Goal: Task Accomplishment & Management: Use online tool/utility

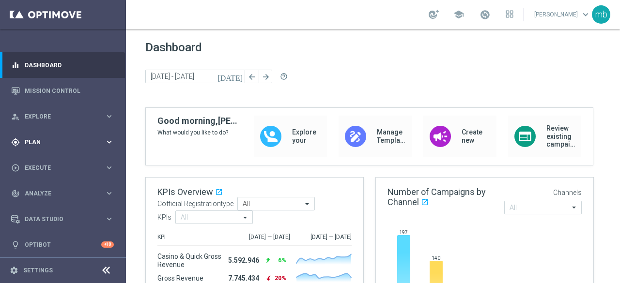
click at [105, 143] on icon "keyboard_arrow_right" at bounding box center [109, 142] width 9 height 9
click at [41, 193] on span "Templates" at bounding box center [60, 192] width 69 height 6
click at [44, 204] on link "Optimail" at bounding box center [65, 206] width 71 height 8
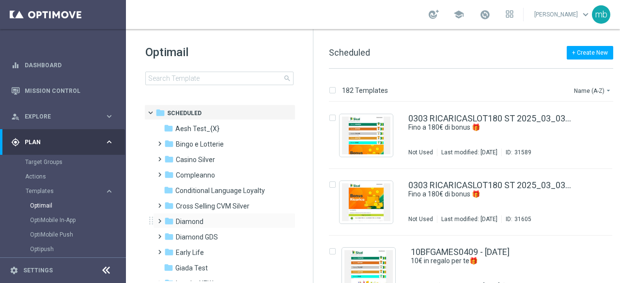
click at [157, 219] on span at bounding box center [158, 217] width 4 height 4
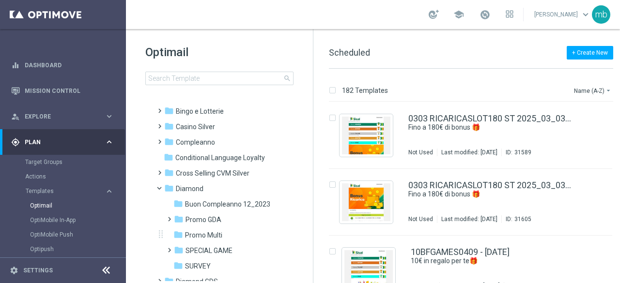
scroll to position [48, 0]
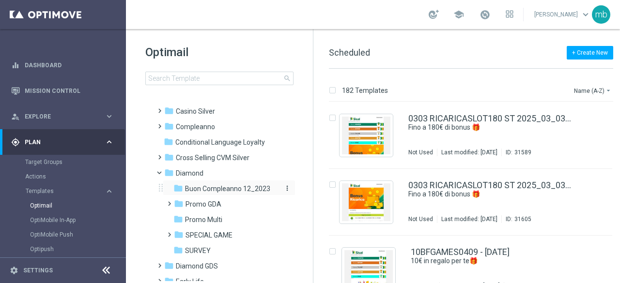
click at [201, 187] on span "Buon Compleanno 12_2023" at bounding box center [227, 189] width 85 height 9
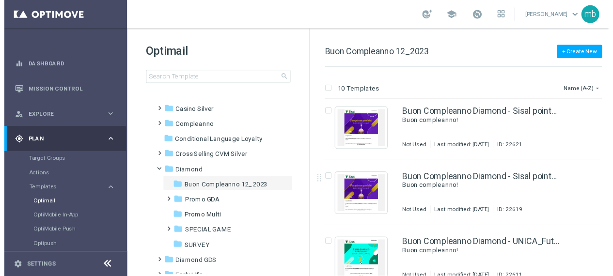
scroll to position [388, 0]
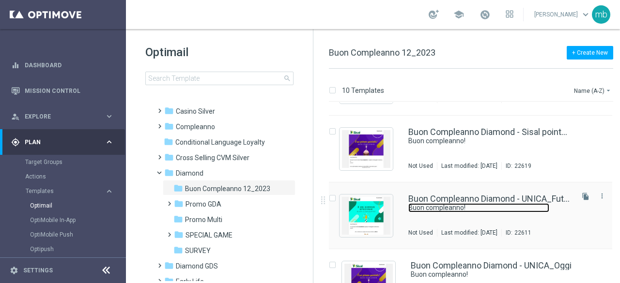
click at [459, 208] on link "Buon compleanno!" at bounding box center [479, 208] width 141 height 9
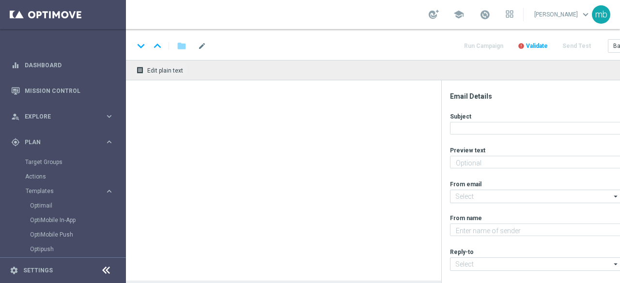
type textarea "Ti aspetta una sorpresa…"
type input "newsletter@comunicazioni.sisal.it"
type textarea "Sisal"
type input "teamvip@sisal.it"
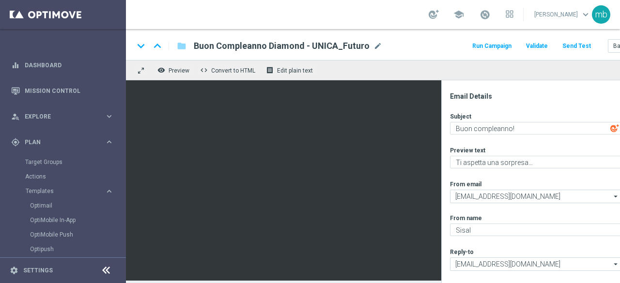
click at [492, 46] on button "Run Campaign" at bounding box center [492, 46] width 42 height 13
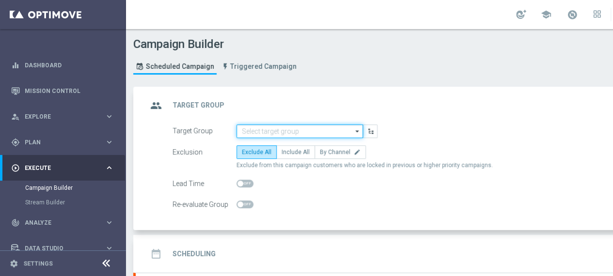
click at [309, 130] on input at bounding box center [299, 132] width 126 height 14
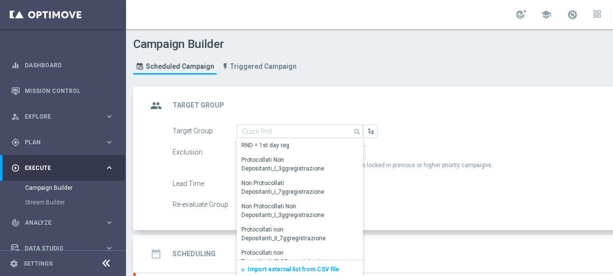
click at [268, 268] on span "Import external list from CSV file" at bounding box center [294, 269] width 92 height 7
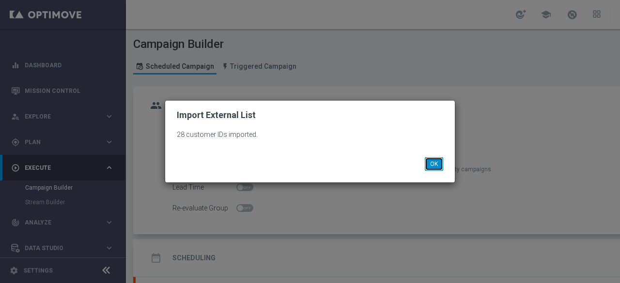
click at [437, 163] on button "OK" at bounding box center [434, 164] width 18 height 14
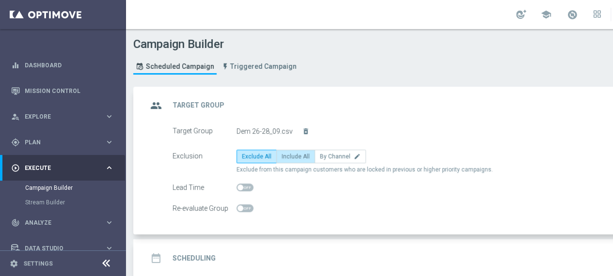
click at [290, 156] on span "Include All" at bounding box center [296, 156] width 28 height 7
click at [288, 156] on input "Include All" at bounding box center [285, 158] width 6 height 6
radio input "true"
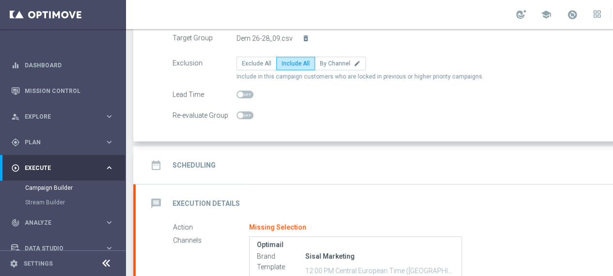
scroll to position [97, 0]
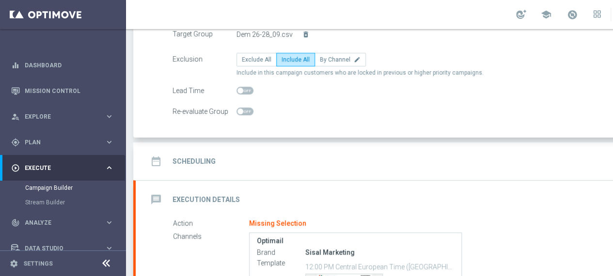
click at [198, 159] on h2 "Scheduling" at bounding box center [194, 161] width 43 height 9
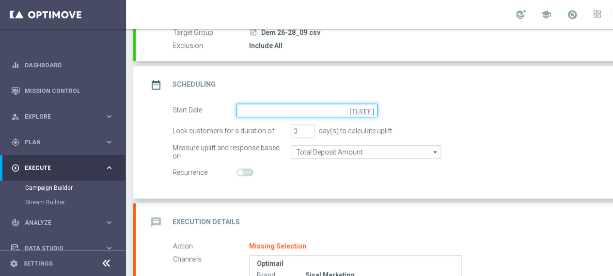
click at [274, 109] on input at bounding box center [306, 111] width 141 height 14
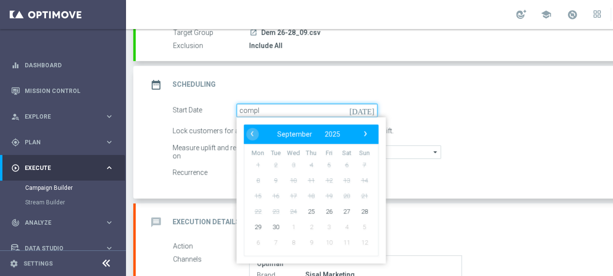
type input "comple"
drag, startPoint x: 273, startPoint y: 109, endPoint x: 236, endPoint y: 110, distance: 36.9
click at [236, 110] on input "comple" at bounding box center [306, 111] width 141 height 14
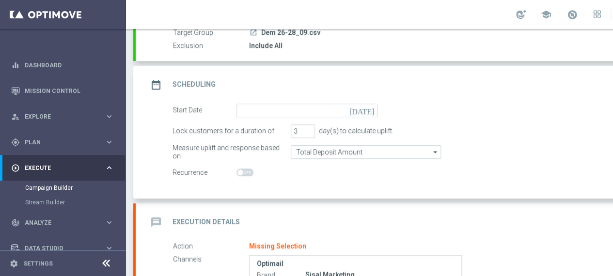
click at [370, 111] on icon "[DATE]" at bounding box center [363, 109] width 29 height 11
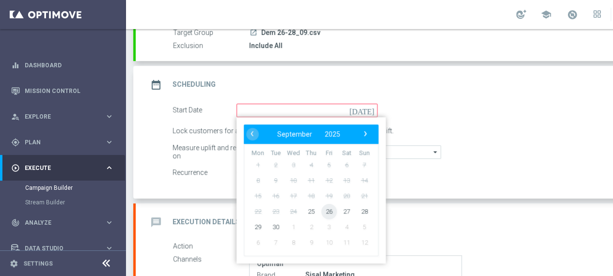
click at [327, 212] on span "26" at bounding box center [329, 212] width 16 height 16
type input "26 Sep 2025"
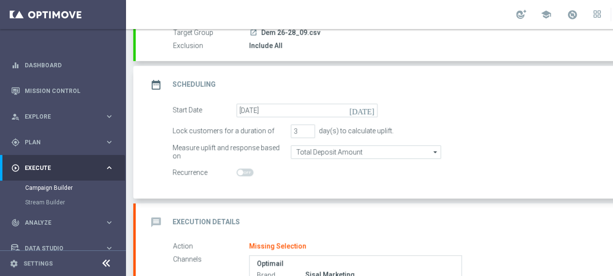
click at [157, 220] on icon "message" at bounding box center [155, 222] width 17 height 17
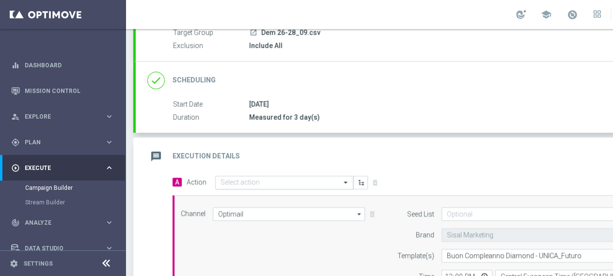
click at [239, 181] on input "text" at bounding box center [274, 183] width 108 height 8
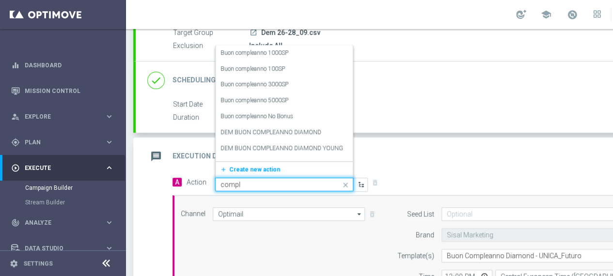
type input "comple"
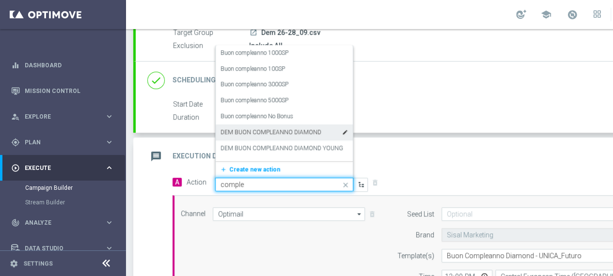
click at [264, 130] on label "DEM BUON COMPLEANNO DIAMOND" at bounding box center [270, 132] width 101 height 8
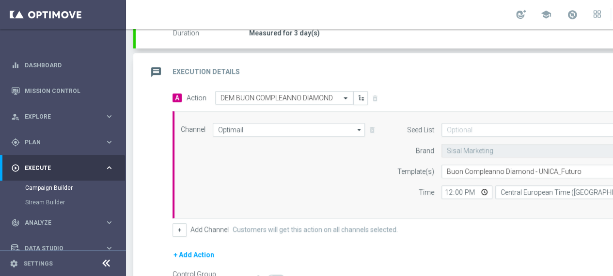
scroll to position [242, 0]
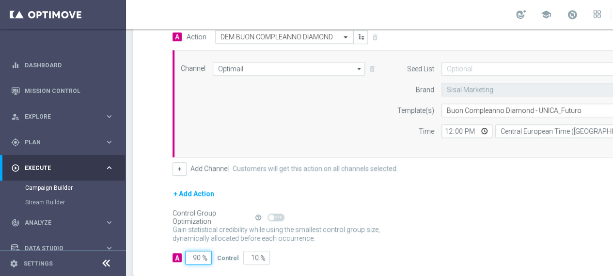
drag, startPoint x: 199, startPoint y: 256, endPoint x: 191, endPoint y: 256, distance: 8.3
click at [191, 256] on input "90" at bounding box center [198, 258] width 27 height 14
type input "1"
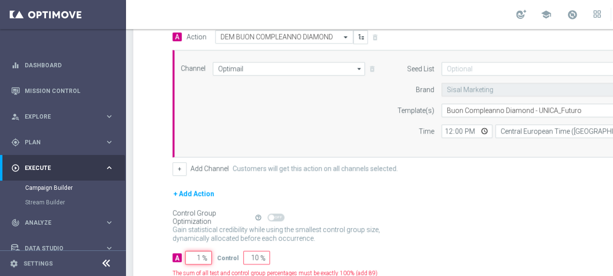
type input "99"
type input "10"
type input "90"
type input "100"
type input "0"
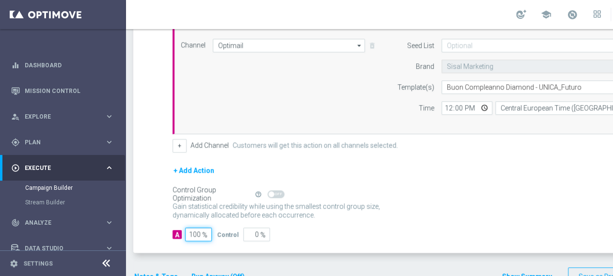
scroll to position [284, 0]
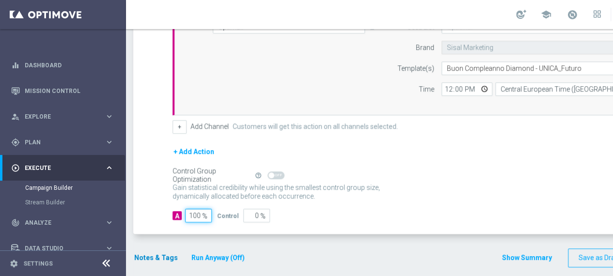
type input "100"
click at [157, 255] on button "Notes & Tags" at bounding box center [156, 258] width 46 height 12
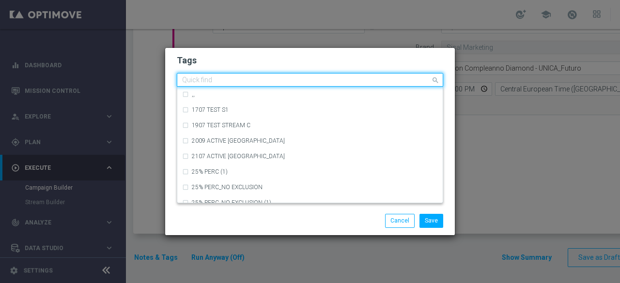
click at [227, 81] on input "text" at bounding box center [306, 81] width 249 height 8
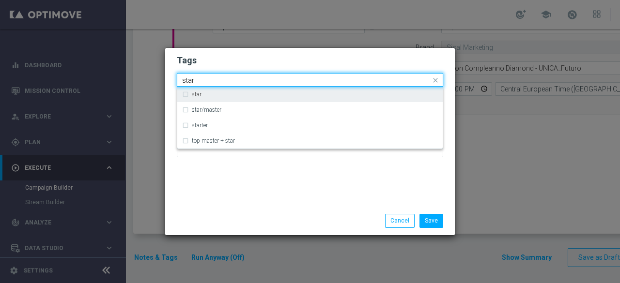
click at [209, 95] on div "star" at bounding box center [315, 95] width 246 height 6
type input "star"
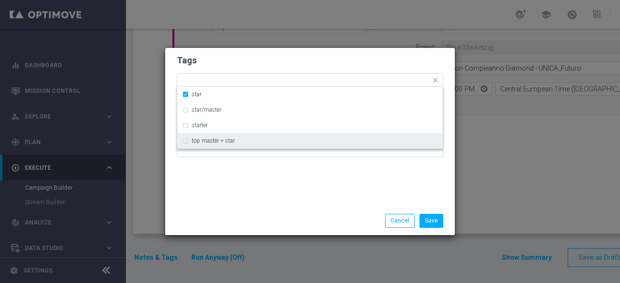
click at [231, 188] on div "Tags Quick find × star star star/master starter top master + star Notes" at bounding box center [310, 127] width 290 height 159
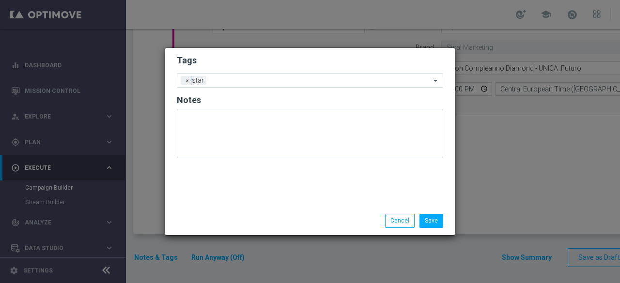
click at [239, 81] on input "text" at bounding box center [320, 81] width 220 height 8
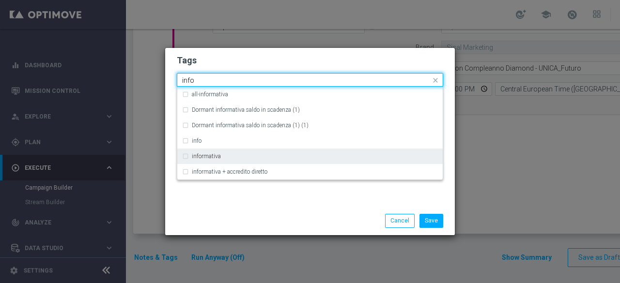
click at [220, 156] on label "informativa" at bounding box center [206, 157] width 29 height 6
type input "info"
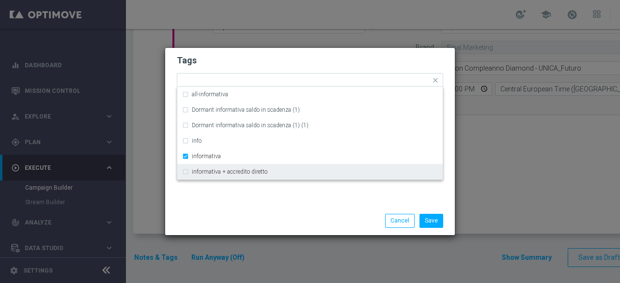
click at [233, 205] on div "Tags Quick find × star × informativa all-informativa Dormant informativa saldo …" at bounding box center [310, 127] width 290 height 159
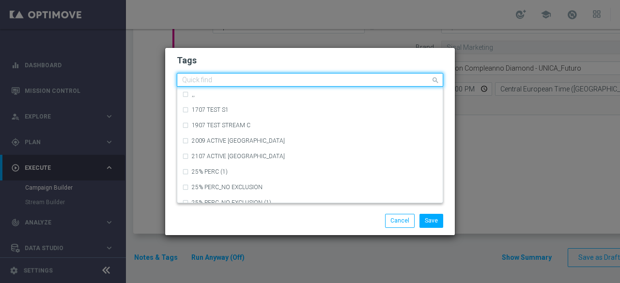
click at [301, 81] on input "text" at bounding box center [306, 81] width 249 height 8
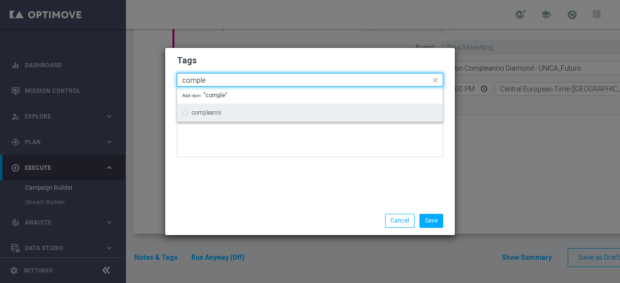
click at [223, 105] on div "compleanni" at bounding box center [310, 113] width 256 height 16
type input "comple"
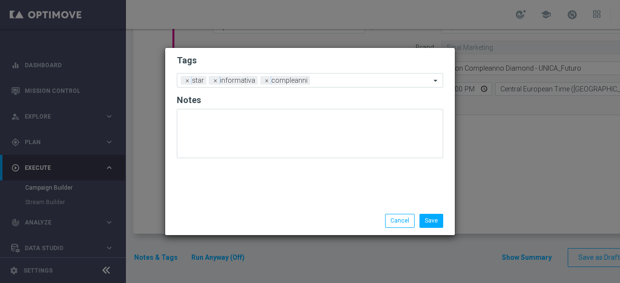
click at [226, 175] on div "Tags Add a new tag × star × informativa × compleanni Notes" at bounding box center [310, 127] width 290 height 159
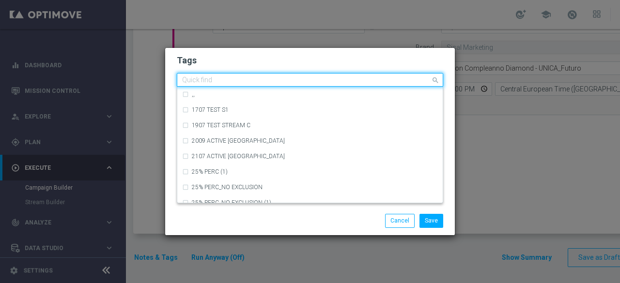
click at [320, 80] on input "text" at bounding box center [306, 81] width 249 height 8
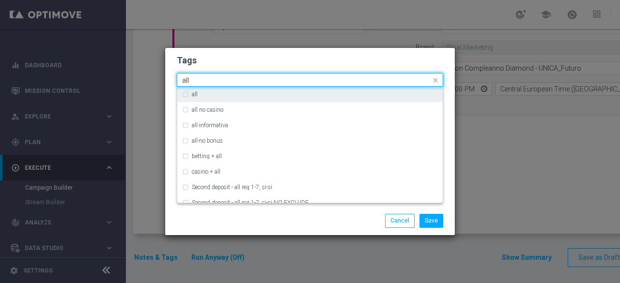
click at [272, 92] on div "all" at bounding box center [315, 95] width 246 height 6
type input "all"
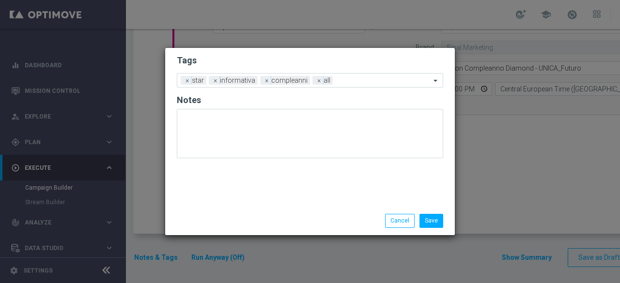
click at [294, 221] on div "Save Cancel" at bounding box center [357, 221] width 188 height 14
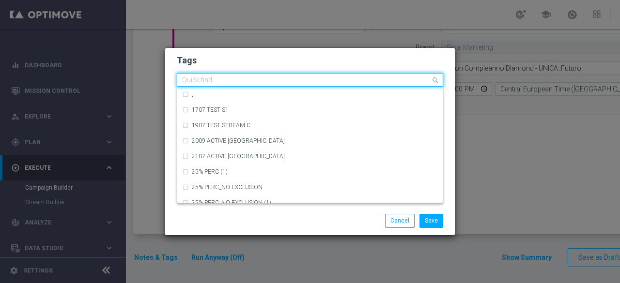
click at [370, 82] on input "text" at bounding box center [306, 81] width 249 height 8
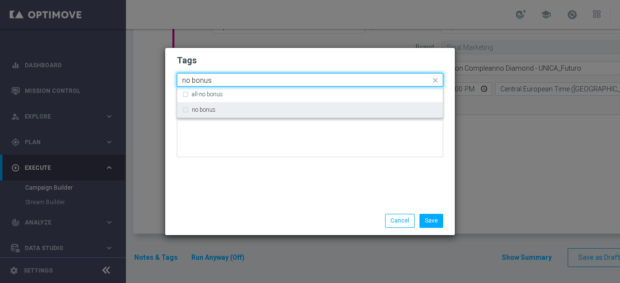
click at [238, 109] on div "no bonus" at bounding box center [315, 110] width 246 height 6
type input "no bonus"
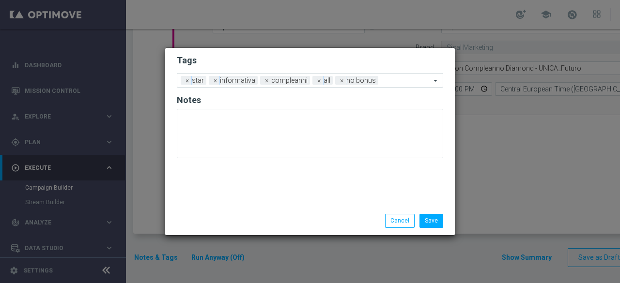
drag, startPoint x: 266, startPoint y: 208, endPoint x: 283, endPoint y: 211, distance: 17.1
click at [266, 209] on div "Save Cancel" at bounding box center [310, 221] width 290 height 28
click at [438, 228] on div "Save Cancel" at bounding box center [310, 221] width 290 height 28
click at [438, 224] on button "Save" at bounding box center [432, 221] width 24 height 14
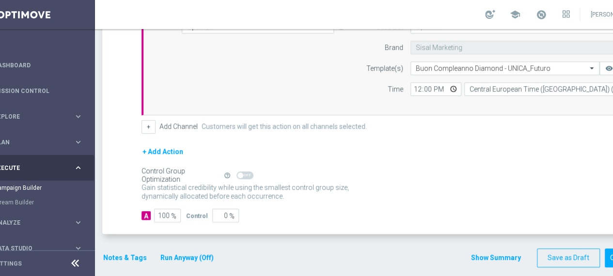
scroll to position [0, 102]
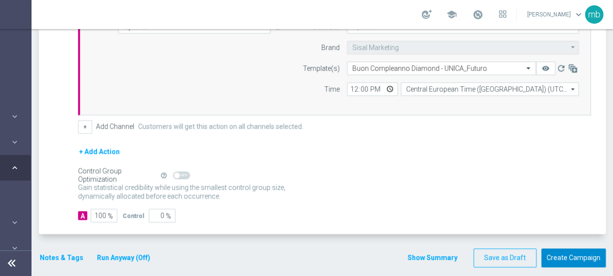
click at [576, 254] on button "Create Campaign" at bounding box center [573, 258] width 64 height 19
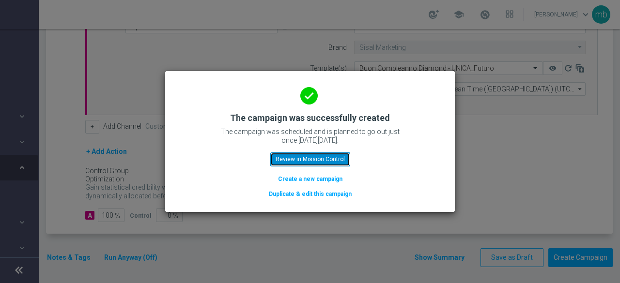
click at [320, 158] on button "Review in Mission Control" at bounding box center [310, 160] width 80 height 14
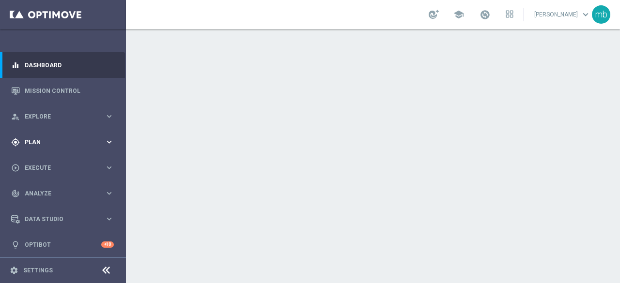
click at [108, 143] on icon "keyboard_arrow_right" at bounding box center [109, 142] width 9 height 9
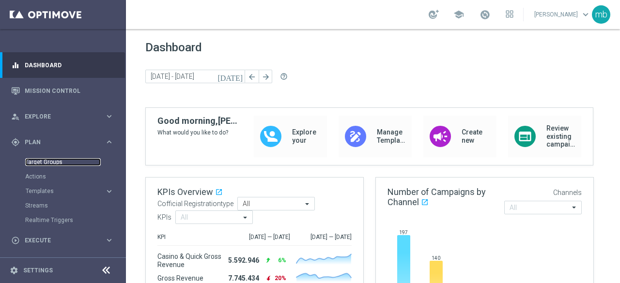
click at [58, 162] on link "Target Groups" at bounding box center [63, 162] width 76 height 8
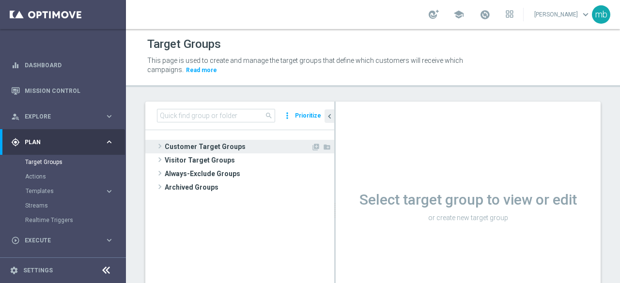
click at [157, 149] on span at bounding box center [160, 147] width 10 height 12
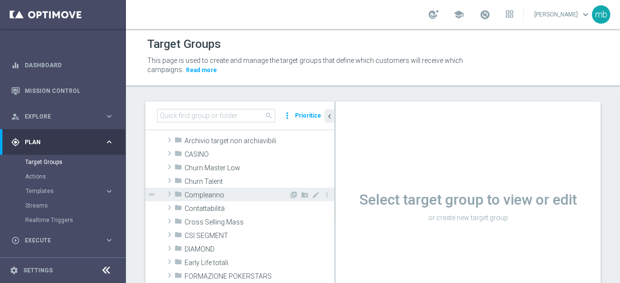
scroll to position [48, 0]
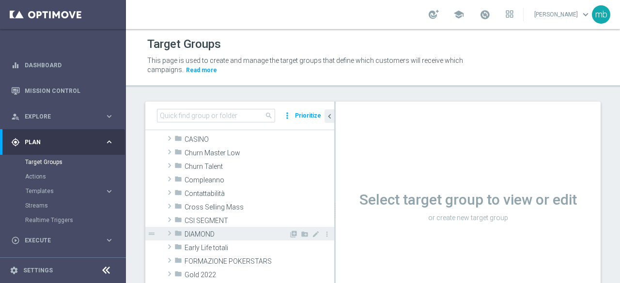
click at [172, 232] on span at bounding box center [170, 234] width 10 height 12
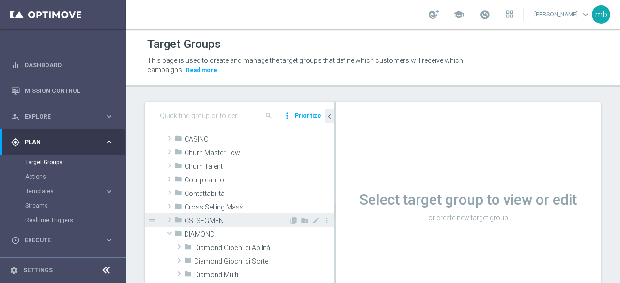
scroll to position [97, 0]
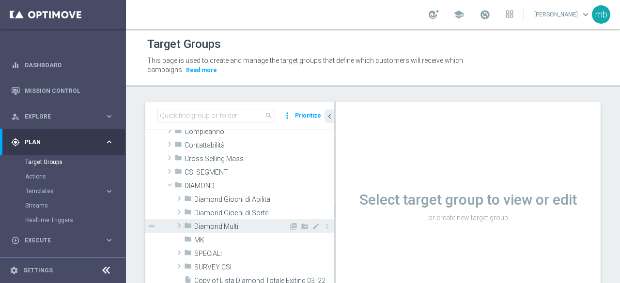
click at [179, 227] on span at bounding box center [179, 226] width 10 height 12
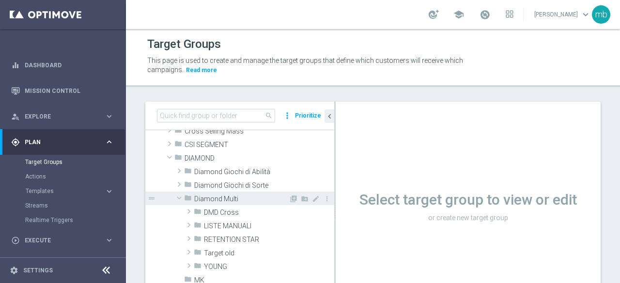
scroll to position [145, 0]
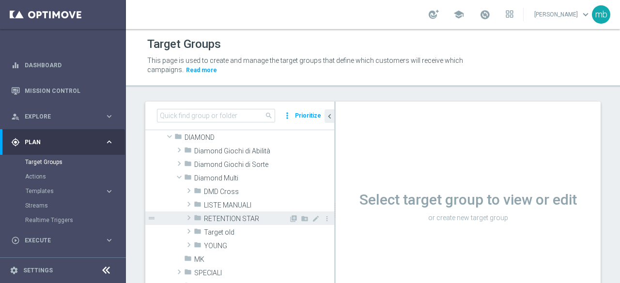
click at [190, 219] on span at bounding box center [189, 218] width 10 height 12
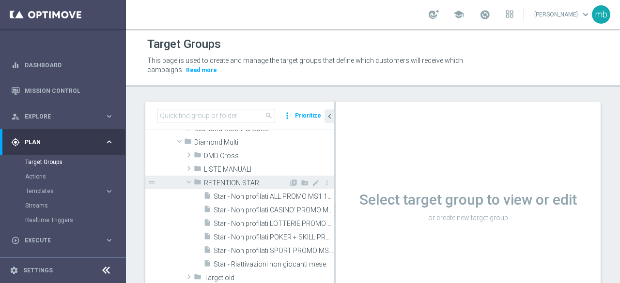
scroll to position [194, 0]
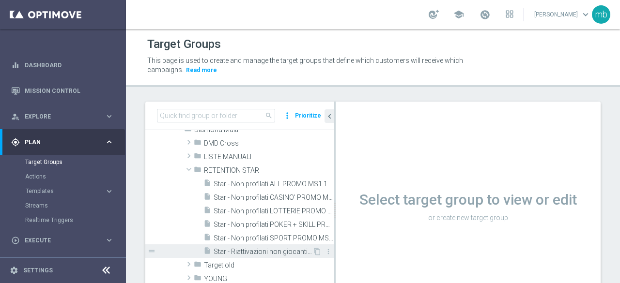
click at [240, 250] on span "Star - Riattivazioni non giocanti mese" at bounding box center [263, 252] width 99 height 8
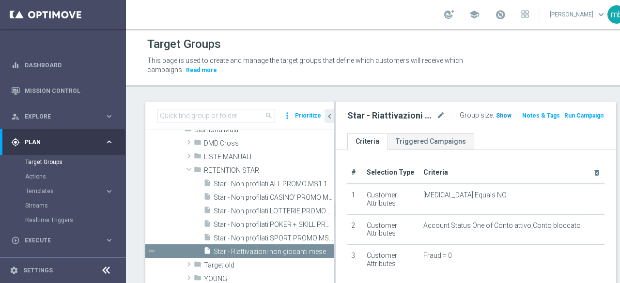
click at [496, 114] on span "Show" at bounding box center [504, 115] width 16 height 7
click at [497, 116] on span "25" at bounding box center [501, 116] width 9 height 9
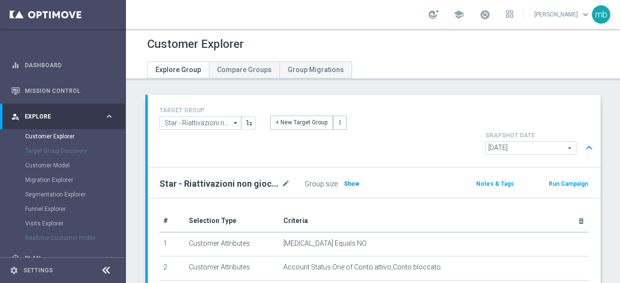
click at [353, 181] on span "Show" at bounding box center [352, 184] width 16 height 7
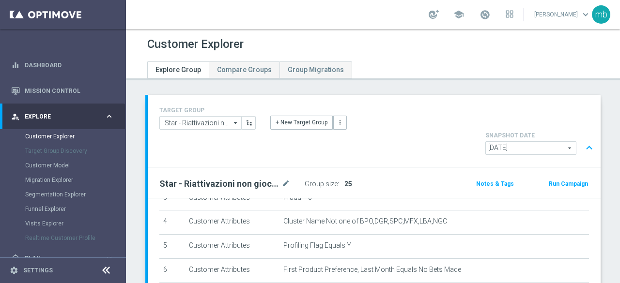
scroll to position [137, 0]
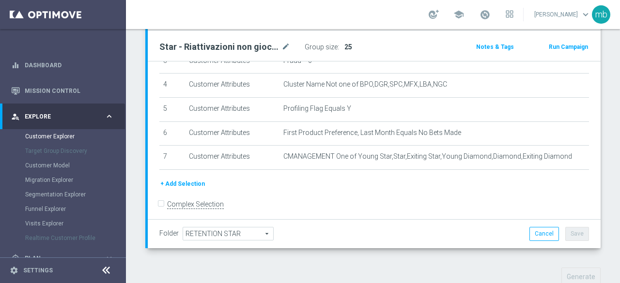
click at [531, 268] on div "Generate" at bounding box center [550, 277] width 118 height 19
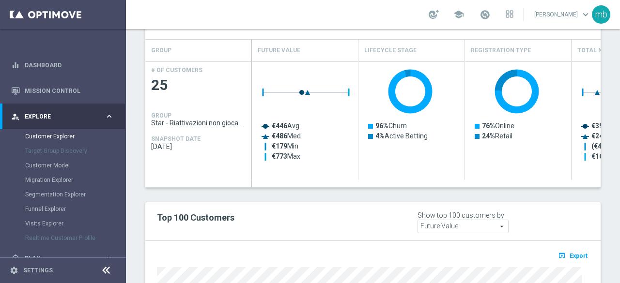
scroll to position [463, 0]
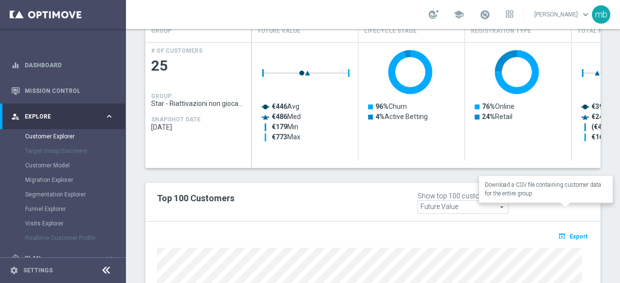
click at [576, 234] on span "Export" at bounding box center [579, 237] width 18 height 7
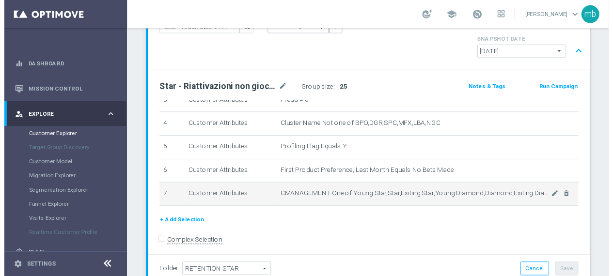
scroll to position [27, 0]
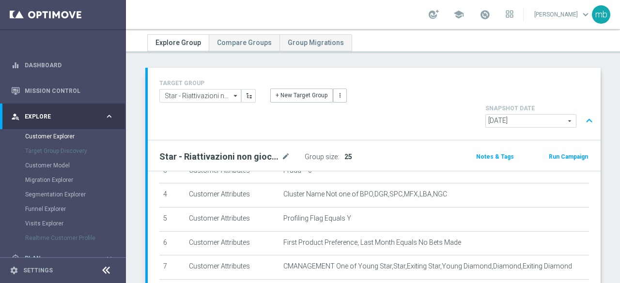
click at [561, 152] on button "Run Campaign" at bounding box center [568, 157] width 41 height 11
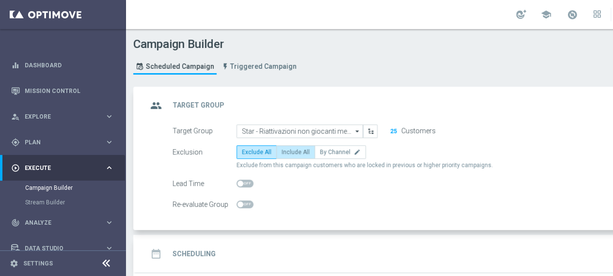
click at [299, 155] on span "Include All" at bounding box center [296, 152] width 28 height 7
click at [288, 155] on input "Include All" at bounding box center [285, 154] width 6 height 6
radio input "true"
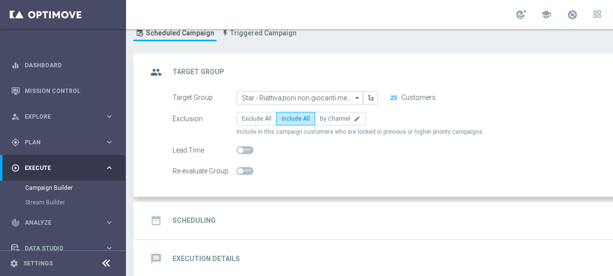
scroll to position [48, 0]
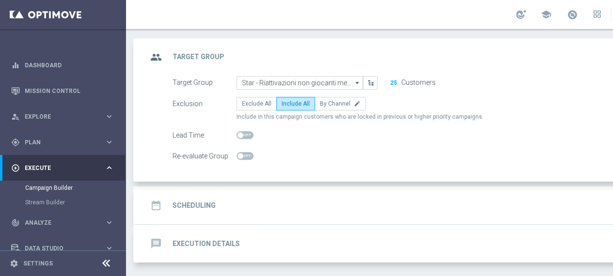
click at [203, 198] on div "date_range Scheduling" at bounding box center [181, 205] width 68 height 17
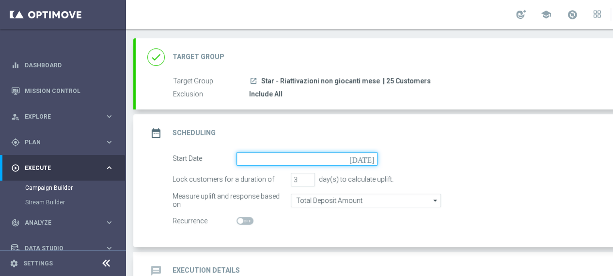
click at [282, 159] on input at bounding box center [306, 159] width 141 height 14
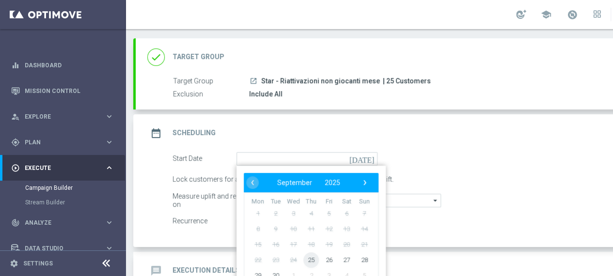
click at [313, 259] on span "25" at bounding box center [311, 260] width 16 height 16
type input "25 Sep 2025"
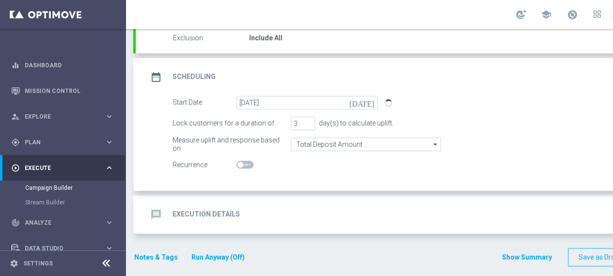
scroll to position [106, 0]
click at [225, 212] on h2 "Execution Details" at bounding box center [206, 213] width 67 height 9
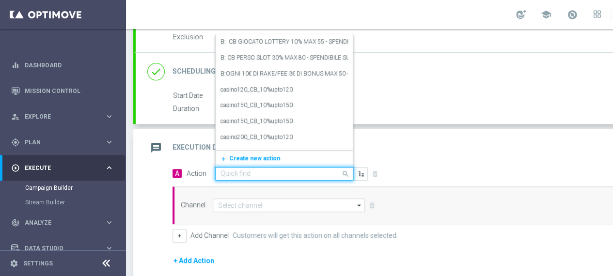
click at [251, 173] on input "text" at bounding box center [274, 174] width 108 height 8
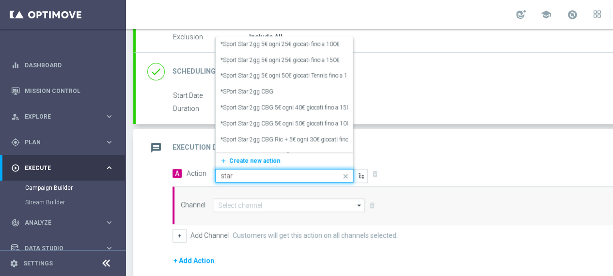
type input "star r"
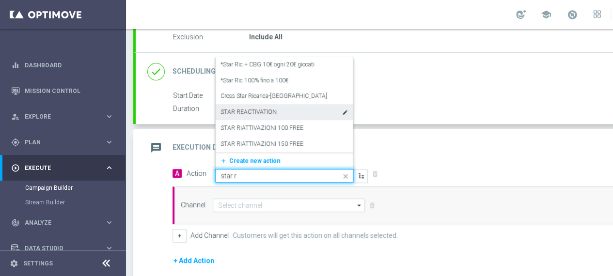
click at [254, 113] on label "STAR REACTIVATION" at bounding box center [248, 112] width 56 height 8
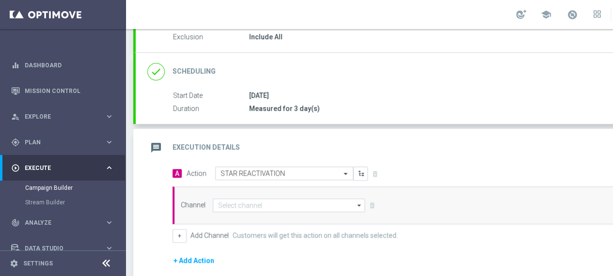
click at [357, 204] on icon "arrow_drop_down" at bounding box center [360, 205] width 10 height 13
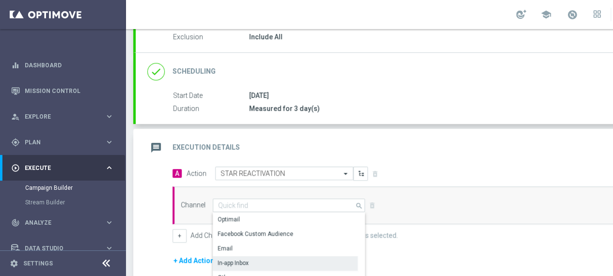
click at [268, 259] on div "In-app Inbox" at bounding box center [285, 263] width 145 height 14
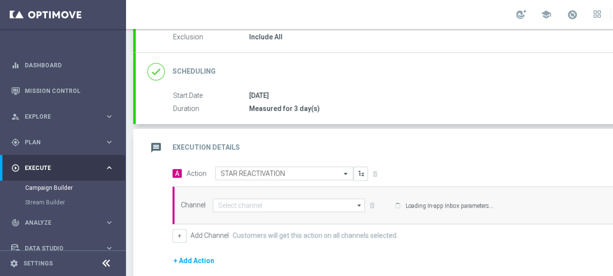
type input "In-app Inbox"
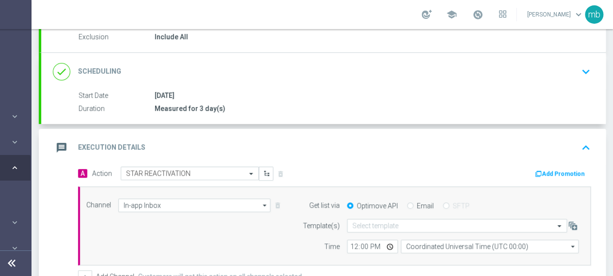
scroll to position [0, 102]
click at [545, 171] on button "Add Promotion" at bounding box center [561, 174] width 54 height 11
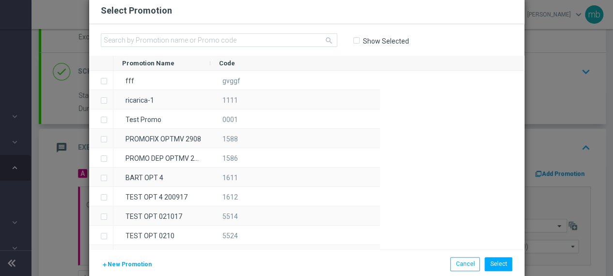
scroll to position [0, 94]
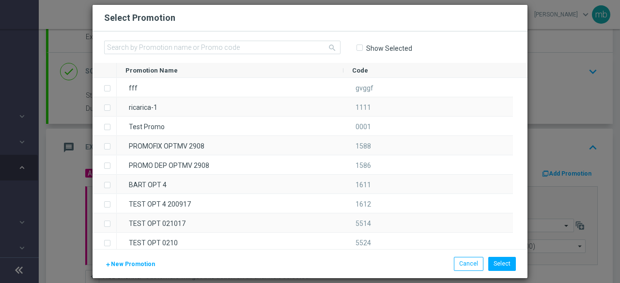
click at [140, 262] on span "New Promotion" at bounding box center [133, 264] width 44 height 7
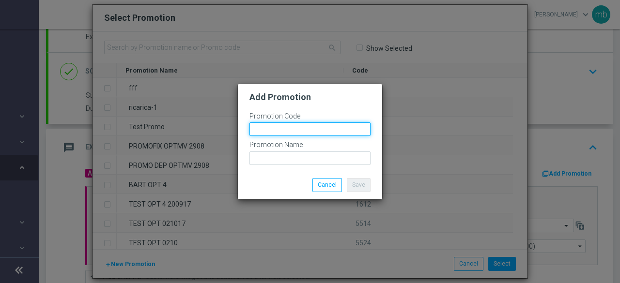
click at [282, 130] on input "text" at bounding box center [310, 130] width 121 height 14
paste input "326310"
type input "326310"
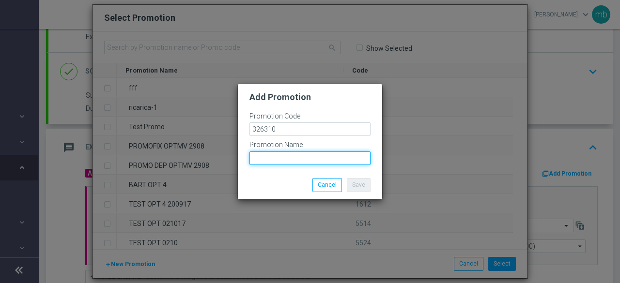
click at [282, 153] on input "text" at bounding box center [310, 159] width 121 height 14
paste input "FREE-PLAYSTAR"
type input "FREE-PLAYSTAR"
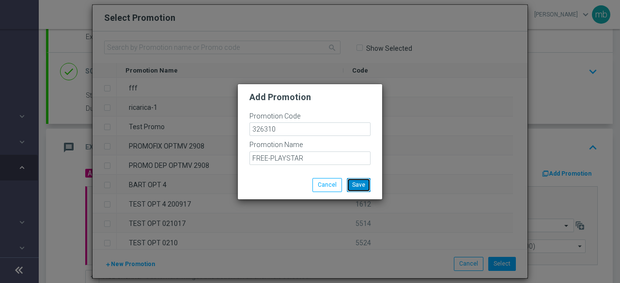
click at [360, 188] on button "Save" at bounding box center [359, 185] width 24 height 14
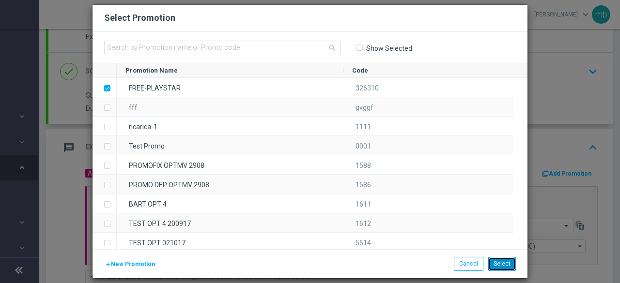
click at [501, 263] on button "Select" at bounding box center [502, 264] width 28 height 14
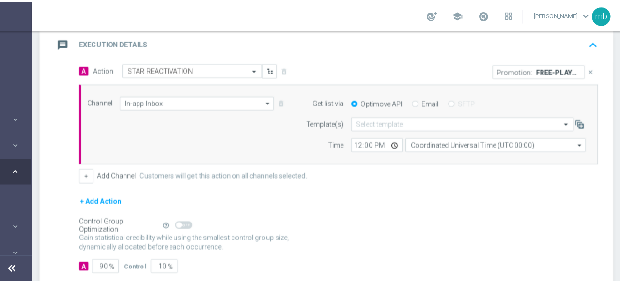
scroll to position [251, 0]
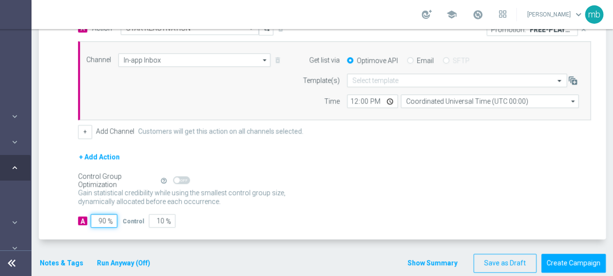
drag, startPoint x: 105, startPoint y: 218, endPoint x: 95, endPoint y: 218, distance: 10.2
click at [95, 218] on input "90" at bounding box center [104, 221] width 27 height 14
type input "1"
type input "99"
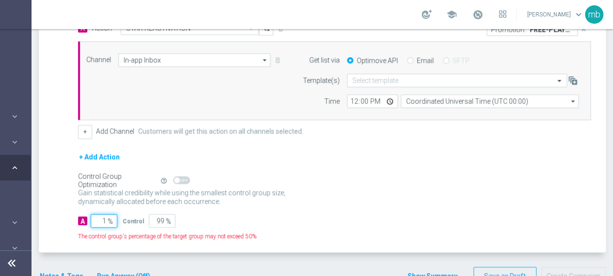
type input "10"
type input "90"
type input "100"
type input "0"
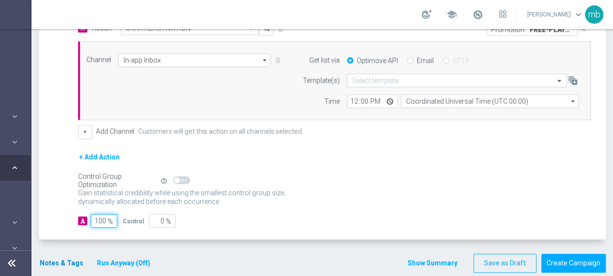
type input "100"
click at [60, 260] on button "Notes & Tags" at bounding box center [62, 263] width 46 height 12
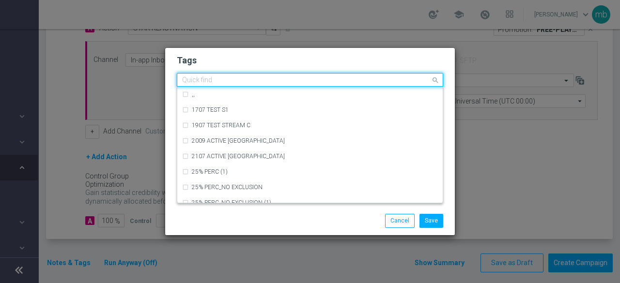
click at [224, 80] on input "text" at bounding box center [306, 81] width 249 height 8
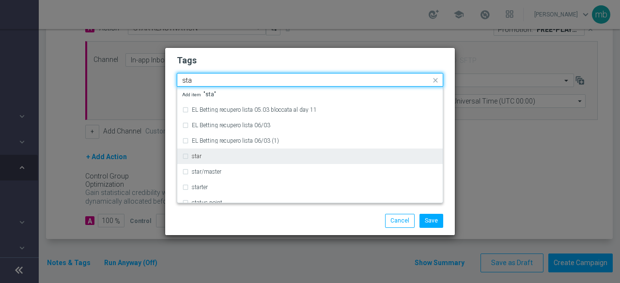
click at [201, 160] on div "star" at bounding box center [310, 157] width 256 height 16
type input "sta"
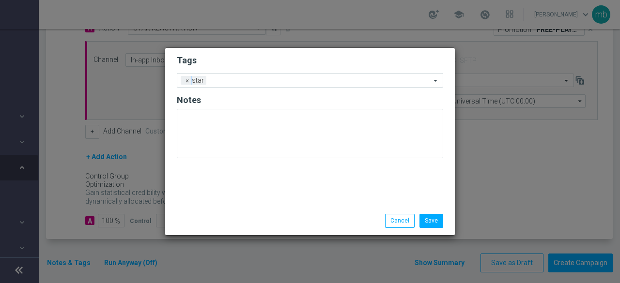
click at [215, 220] on div "Save Cancel" at bounding box center [310, 221] width 281 height 14
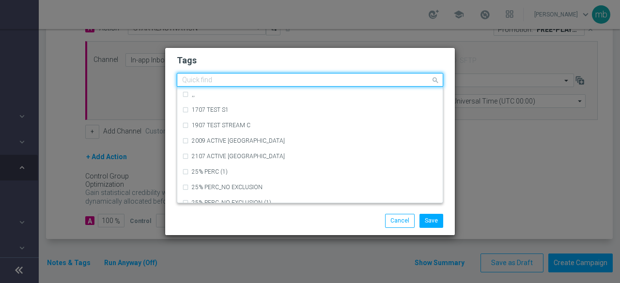
click at [248, 82] on input "text" at bounding box center [306, 81] width 249 height 8
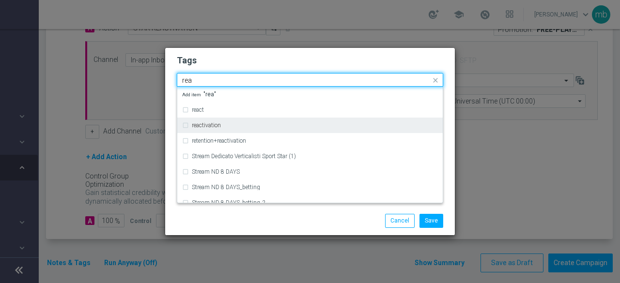
click at [221, 126] on div "reactivation" at bounding box center [315, 126] width 246 height 6
type input "rea"
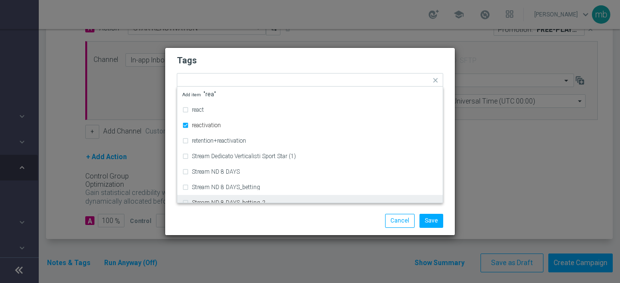
click at [229, 215] on div at bounding box center [217, 214] width 94 height 0
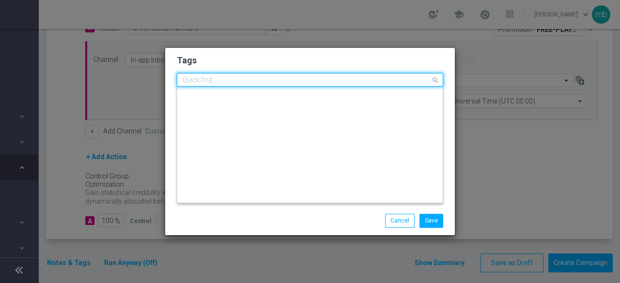
scroll to position [0, 0]
click at [291, 85] on input "text" at bounding box center [306, 81] width 249 height 8
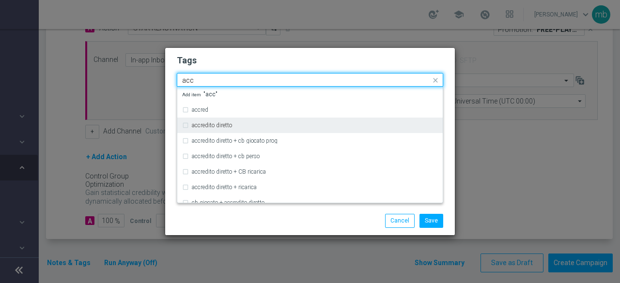
click at [264, 123] on div "accredito diretto" at bounding box center [310, 126] width 256 height 16
type input "acc"
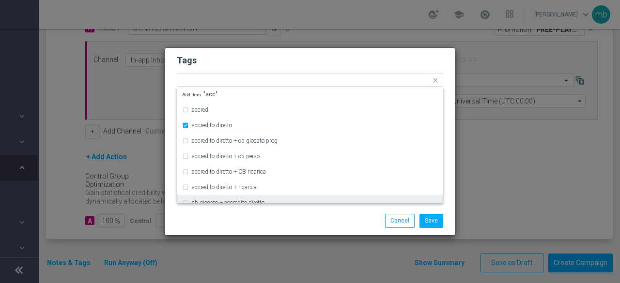
click at [269, 217] on div "Save Cancel" at bounding box center [357, 221] width 188 height 14
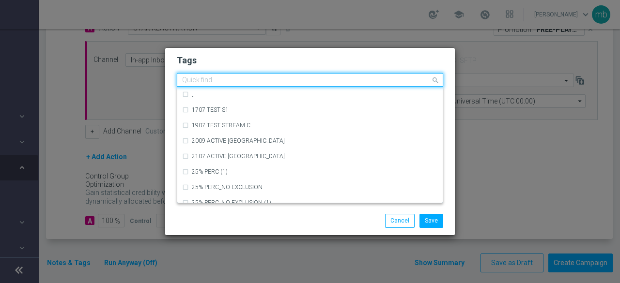
click at [347, 82] on input "text" at bounding box center [306, 81] width 249 height 8
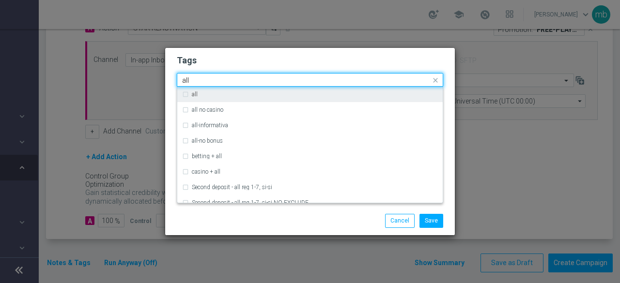
click at [339, 94] on div "all" at bounding box center [315, 95] width 246 height 6
type input "all"
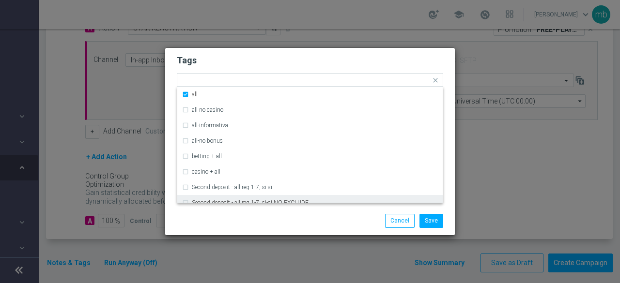
click at [324, 219] on div "Save Cancel" at bounding box center [357, 221] width 188 height 14
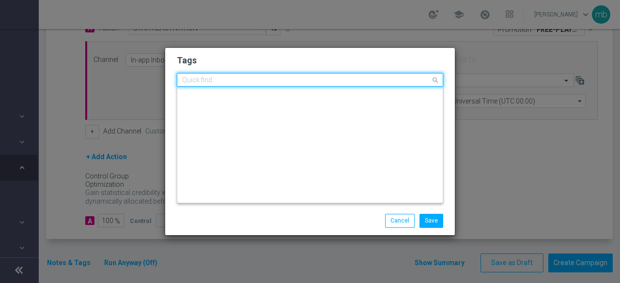
click at [401, 80] on input "text" at bounding box center [306, 81] width 249 height 8
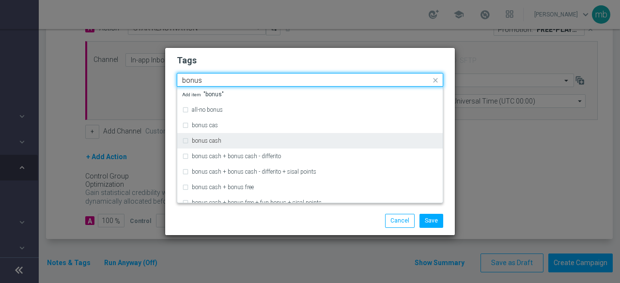
click at [268, 143] on div "bonus cash" at bounding box center [315, 141] width 246 height 6
type input "bonus"
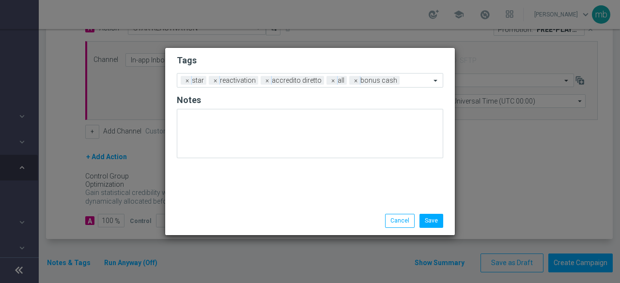
click at [271, 220] on div "Save Cancel" at bounding box center [357, 221] width 188 height 14
click at [427, 219] on button "Save" at bounding box center [432, 221] width 24 height 14
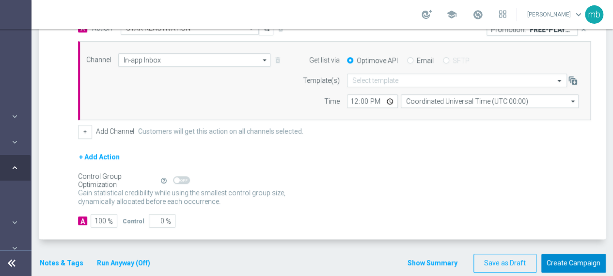
click at [559, 257] on button "Create Campaign" at bounding box center [573, 263] width 64 height 19
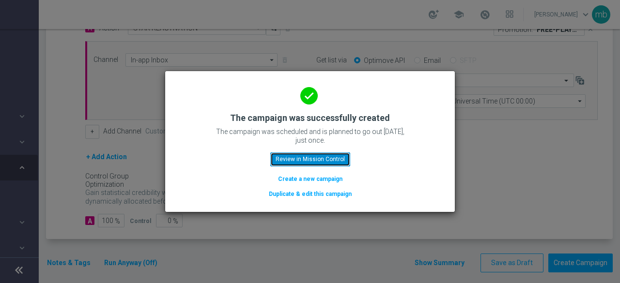
click at [317, 159] on button "Review in Mission Control" at bounding box center [310, 160] width 80 height 14
